Goal: Transaction & Acquisition: Purchase product/service

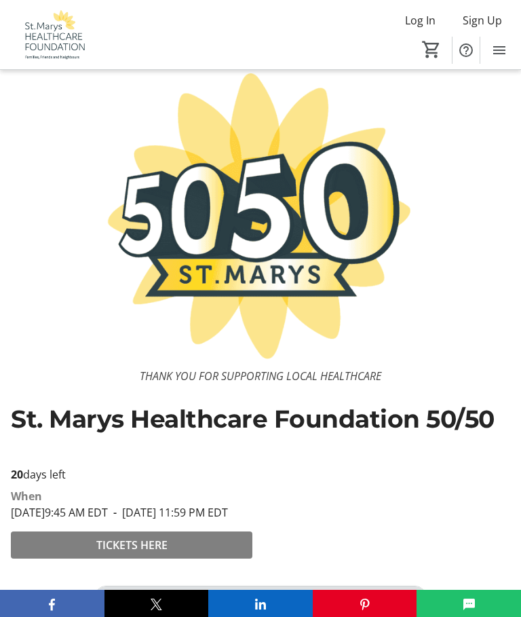
click at [140, 561] on span at bounding box center [132, 545] width 242 height 33
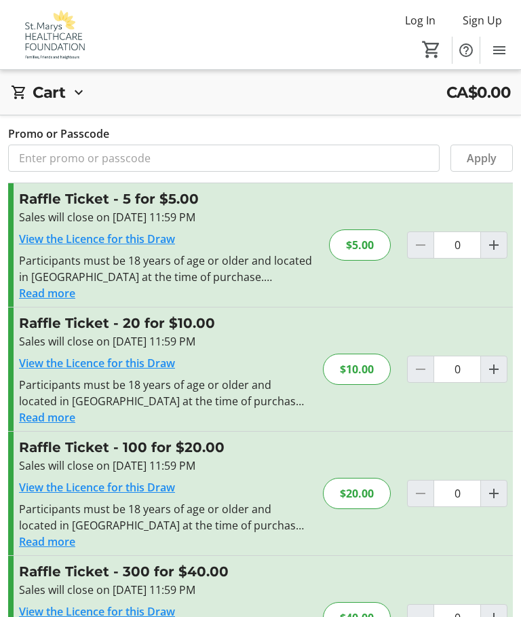
click at [502, 371] on span "Increment by one" at bounding box center [494, 369] width 26 height 26
type input "1"
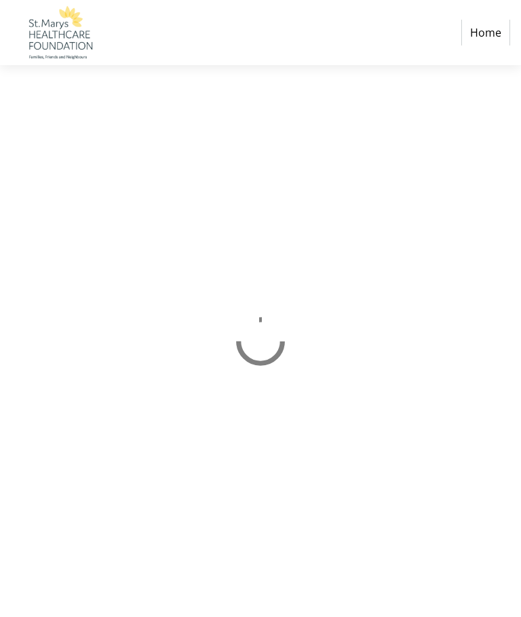
scroll to position [47, 0]
select select "CA"
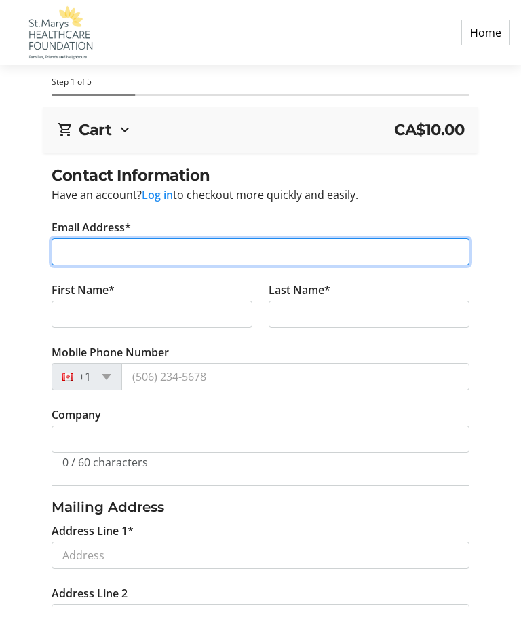
click at [64, 252] on input "Email Address*" at bounding box center [261, 251] width 418 height 27
type input "[EMAIL_ADDRESS][DOMAIN_NAME]"
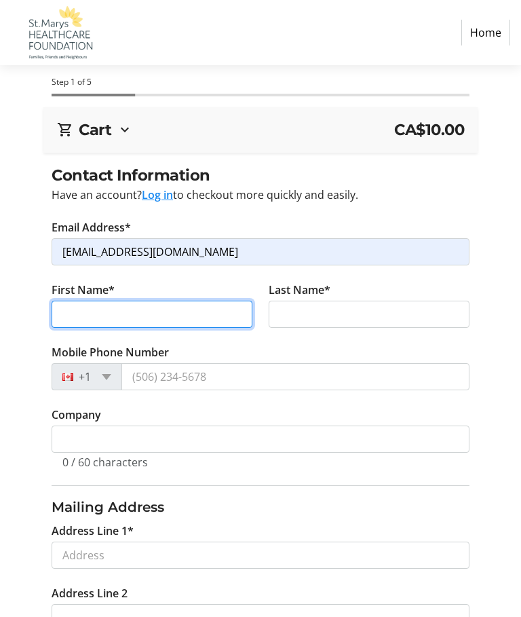
type input "[PERSON_NAME]"
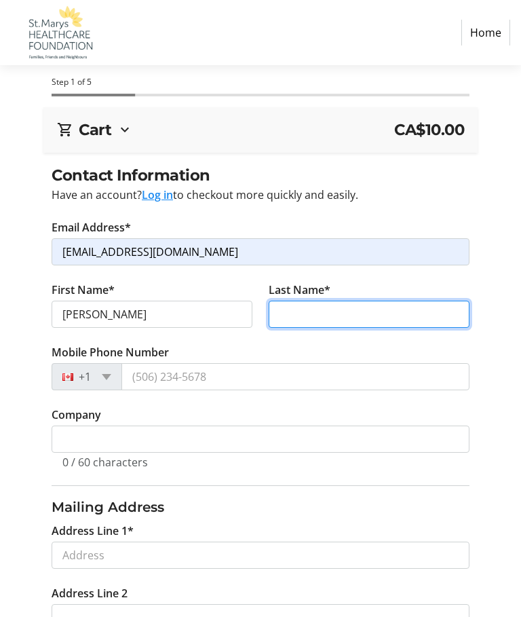
type input "Bell"
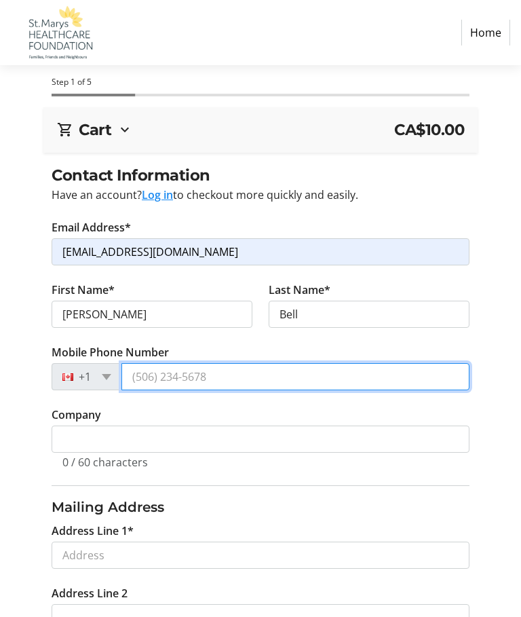
type input "[PHONE_NUMBER]"
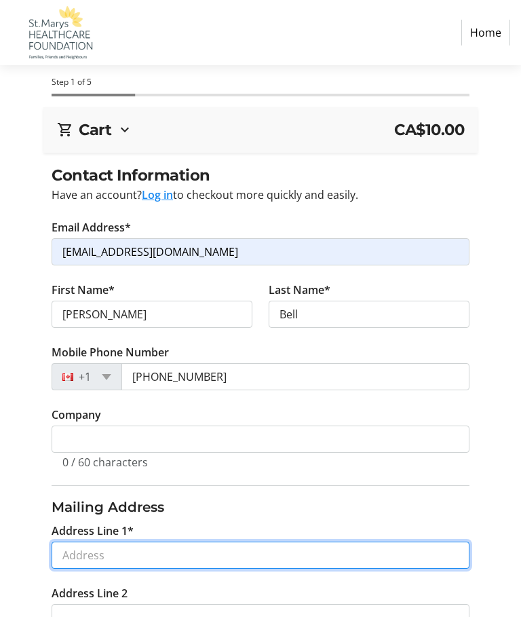
type input "[STREET_ADDRESS]"
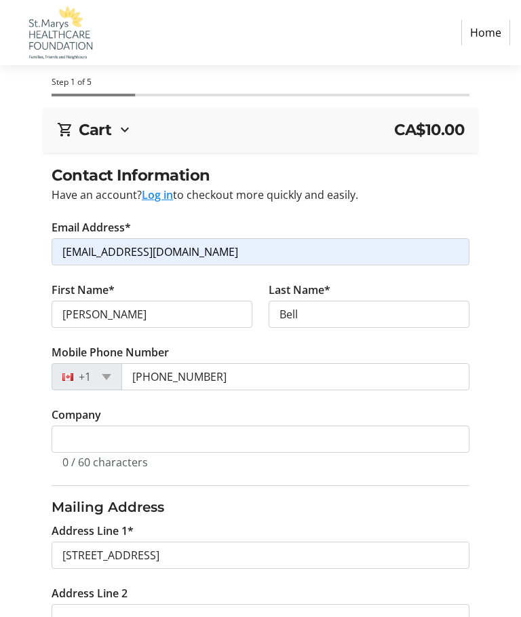
type input "Saint Marys"
select select "ON"
type input "N4X 0A9"
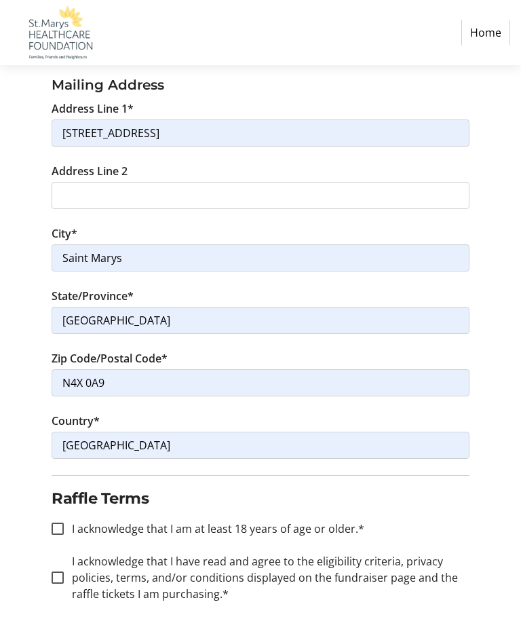
scroll to position [449, 0]
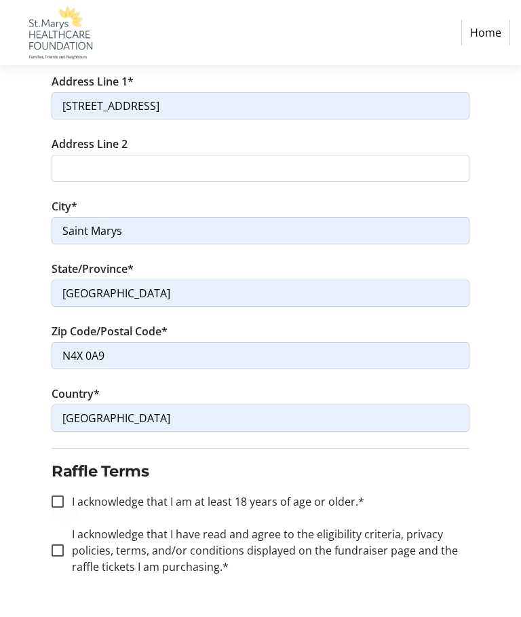
click at [62, 508] on div at bounding box center [57, 501] width 33 height 33
checkbox input "true"
click at [59, 561] on div at bounding box center [57, 550] width 33 height 33
checkbox input "true"
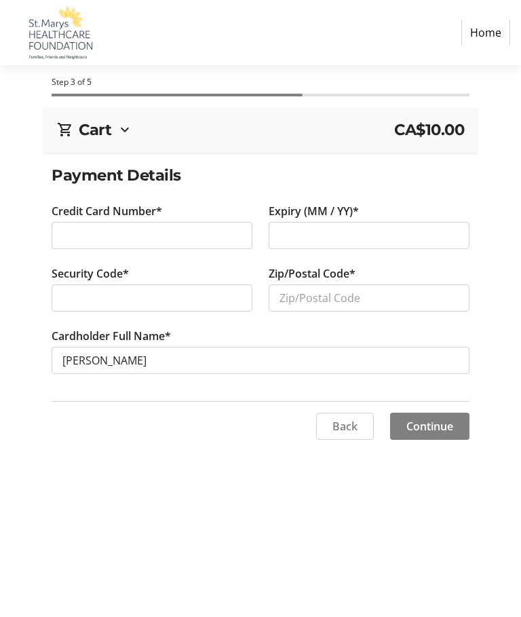
click at [60, 297] on div at bounding box center [152, 297] width 201 height 27
click at [289, 301] on input "Zip/Postal Code*" at bounding box center [369, 297] width 201 height 27
type input "N4X 0A9"
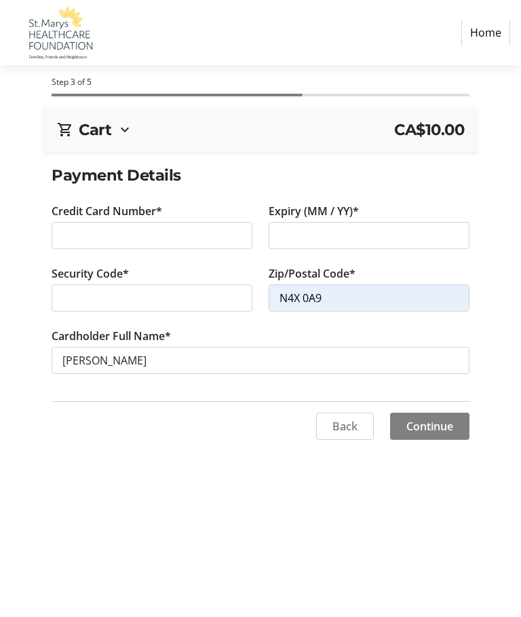
click at [438, 424] on span "Continue" at bounding box center [430, 426] width 47 height 16
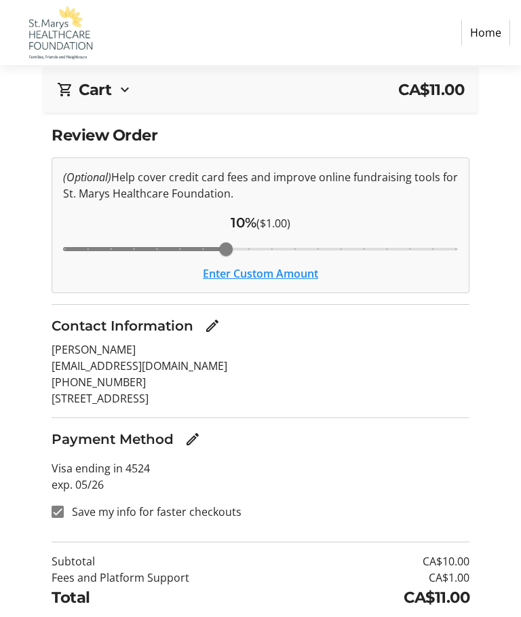
scroll to position [53, 0]
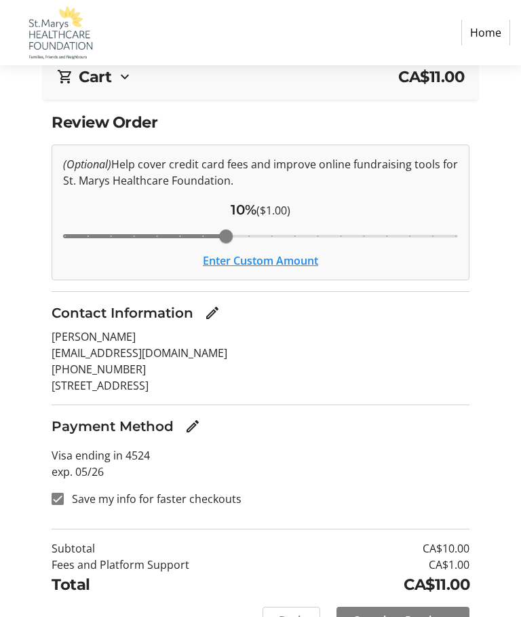
click at [403, 616] on span "Complete Purchase" at bounding box center [403, 620] width 100 height 16
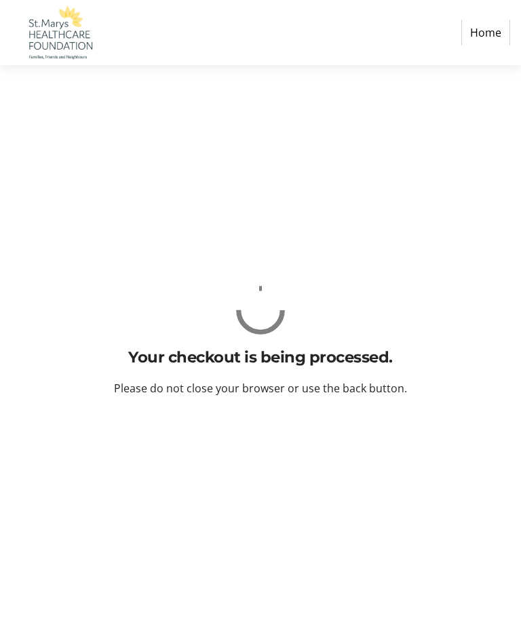
scroll to position [0, 0]
